Goal: Use online tool/utility: Utilize a website feature to perform a specific function

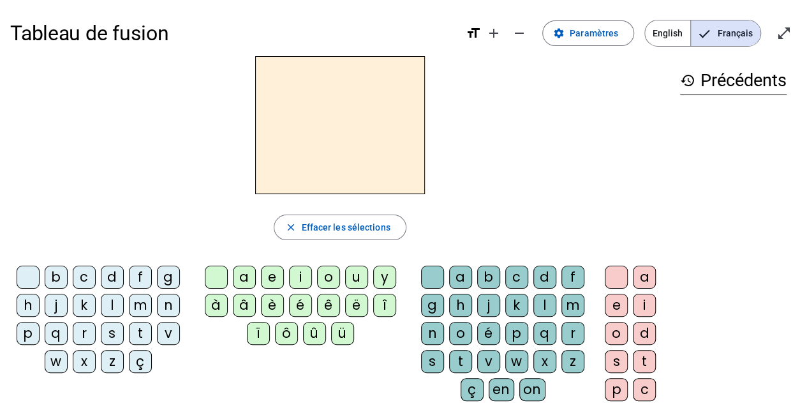
click at [115, 280] on div "d" at bounding box center [112, 276] width 23 height 23
click at [355, 276] on div "u" at bounding box center [356, 276] width 23 height 23
click at [142, 334] on div "t" at bounding box center [140, 333] width 23 height 23
click at [241, 278] on div "a" at bounding box center [244, 276] width 23 height 23
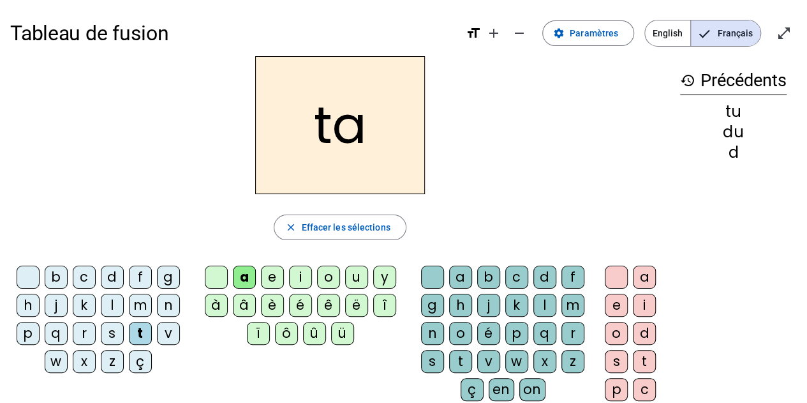
click at [271, 275] on div "e" at bounding box center [272, 276] width 23 height 23
click at [115, 274] on div "d" at bounding box center [112, 276] width 23 height 23
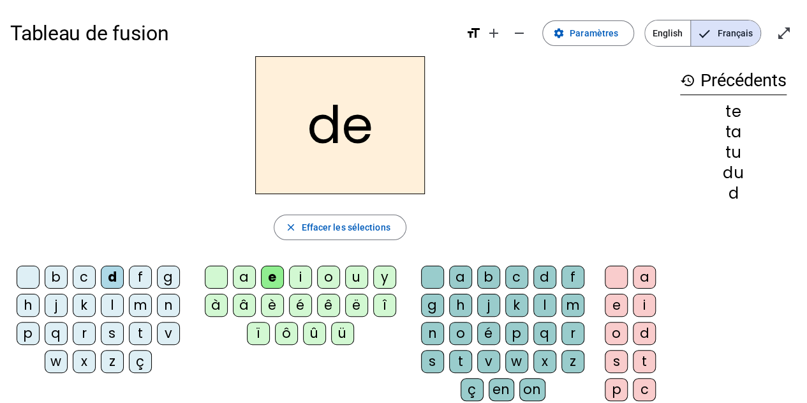
click at [60, 302] on div "j" at bounding box center [56, 304] width 23 height 23
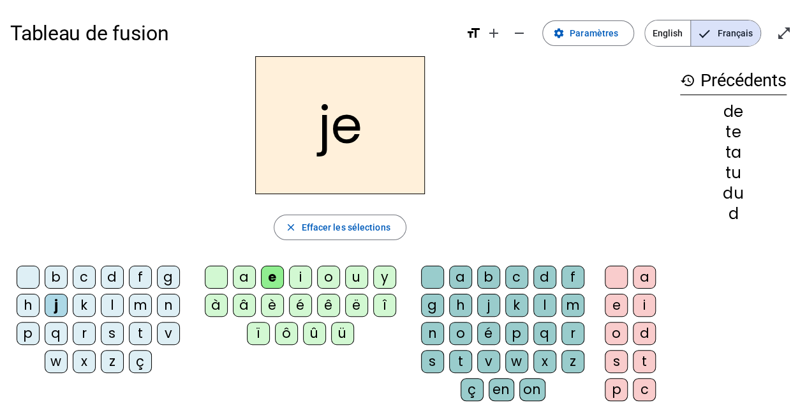
click at [135, 302] on div "m" at bounding box center [140, 304] width 23 height 23
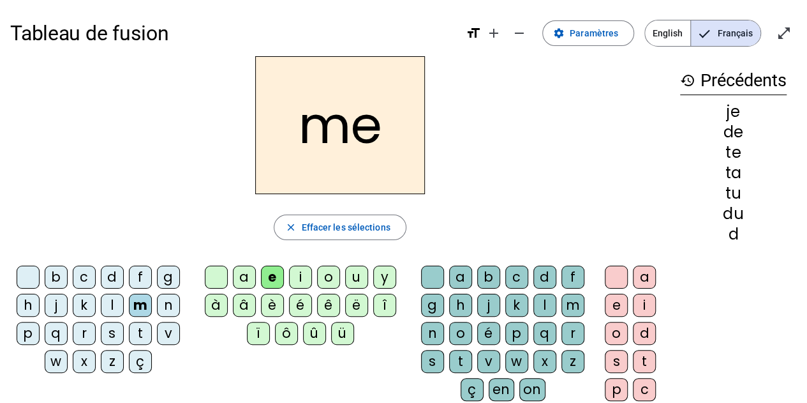
click at [248, 270] on div "a" at bounding box center [244, 276] width 23 height 23
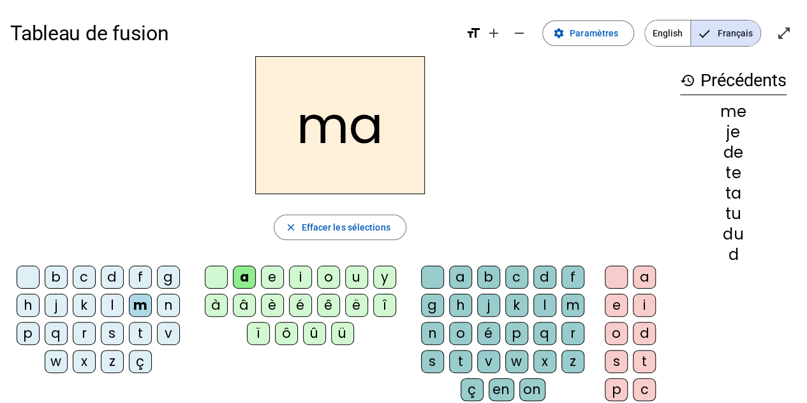
click at [543, 303] on div "l" at bounding box center [544, 304] width 23 height 23
